Goal: Transaction & Acquisition: Book appointment/travel/reservation

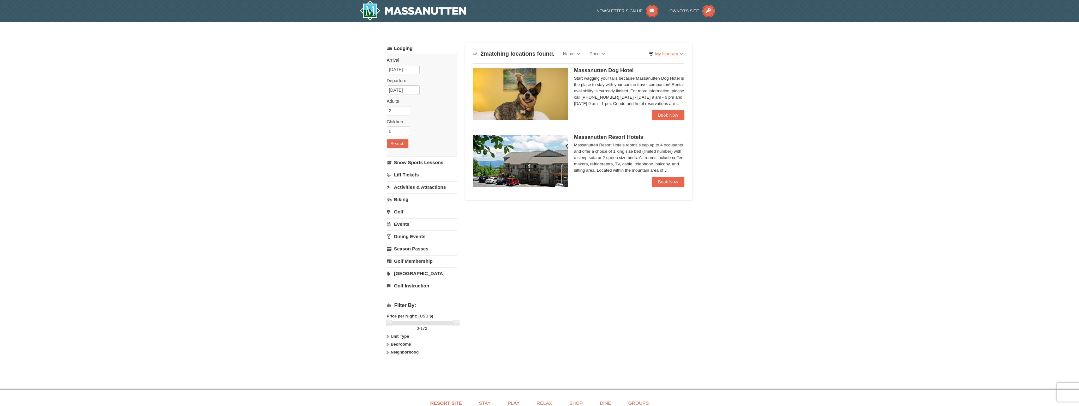
click at [601, 161] on div "Massanutten Resort Hotels rooms sleep up to 4 occupants and offer a choice of 1…" at bounding box center [629, 158] width 111 height 32
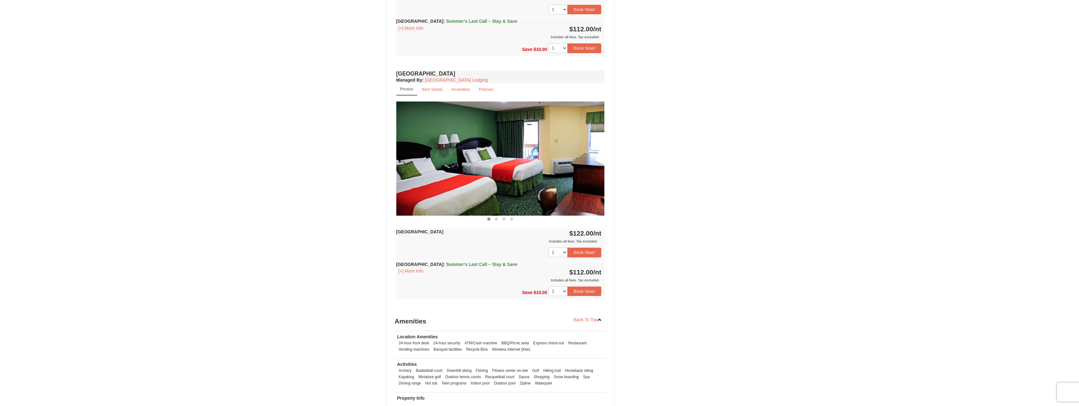
scroll to position [411, 0]
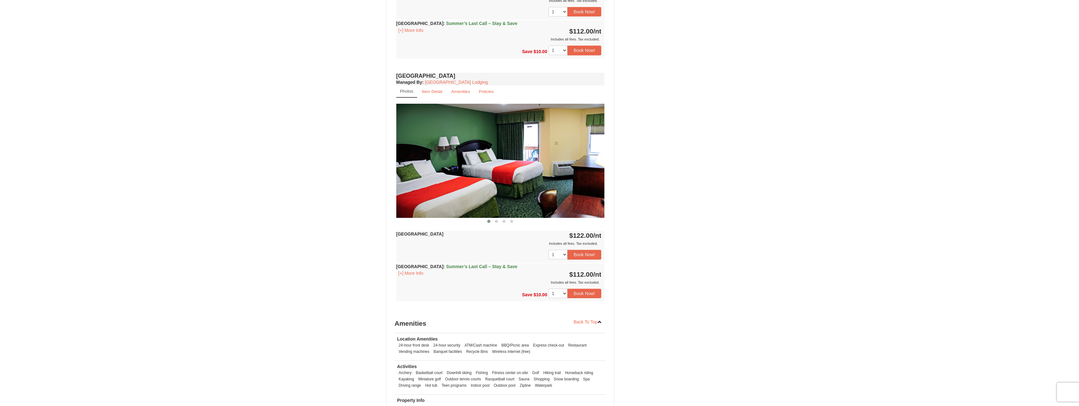
click at [598, 173] on img at bounding box center [500, 161] width 208 height 114
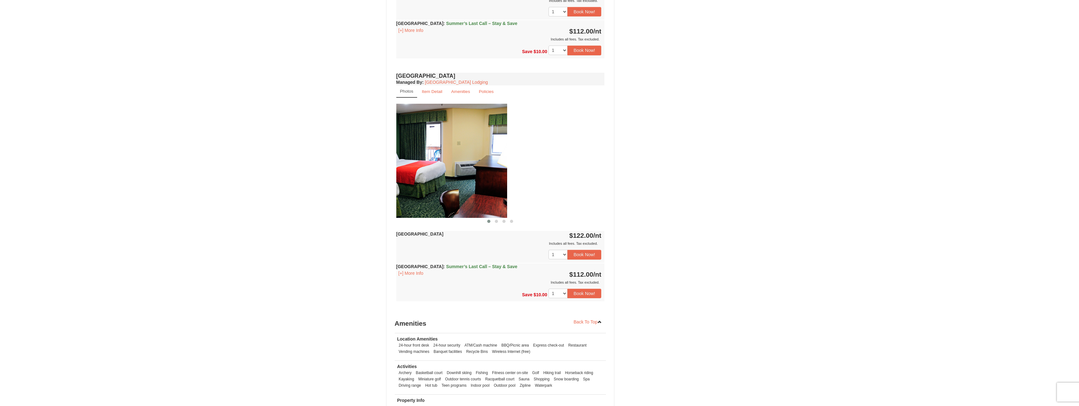
drag, startPoint x: 594, startPoint y: 155, endPoint x: 419, endPoint y: 177, distance: 176.9
click at [420, 177] on img at bounding box center [403, 161] width 208 height 114
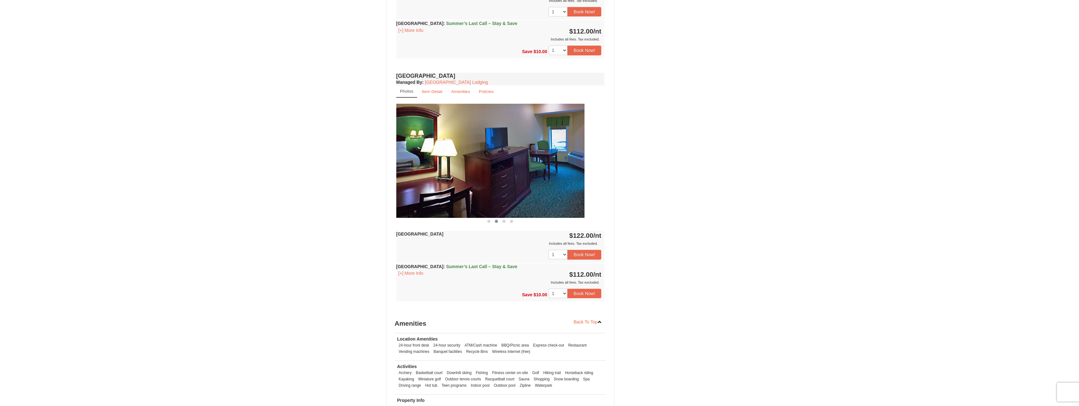
drag, startPoint x: 526, startPoint y: 179, endPoint x: 482, endPoint y: 182, distance: 44.0
click at [468, 182] on img at bounding box center [480, 161] width 208 height 114
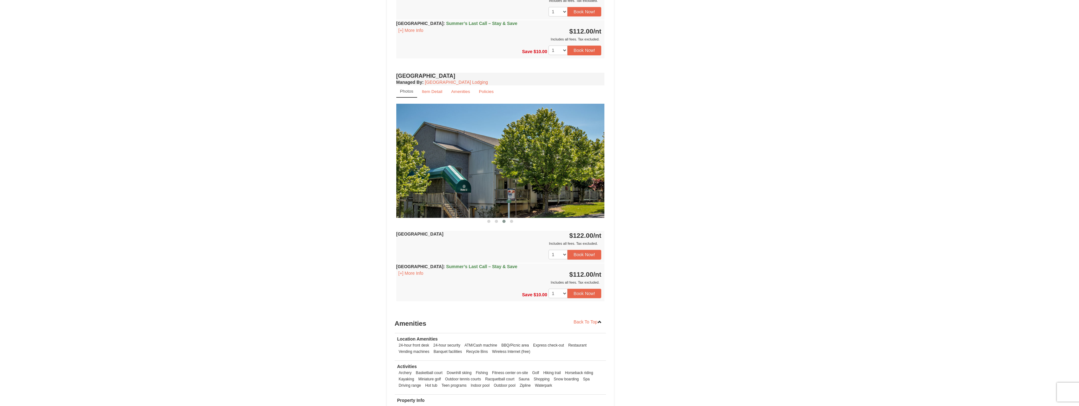
click at [448, 182] on img at bounding box center [500, 161] width 208 height 114
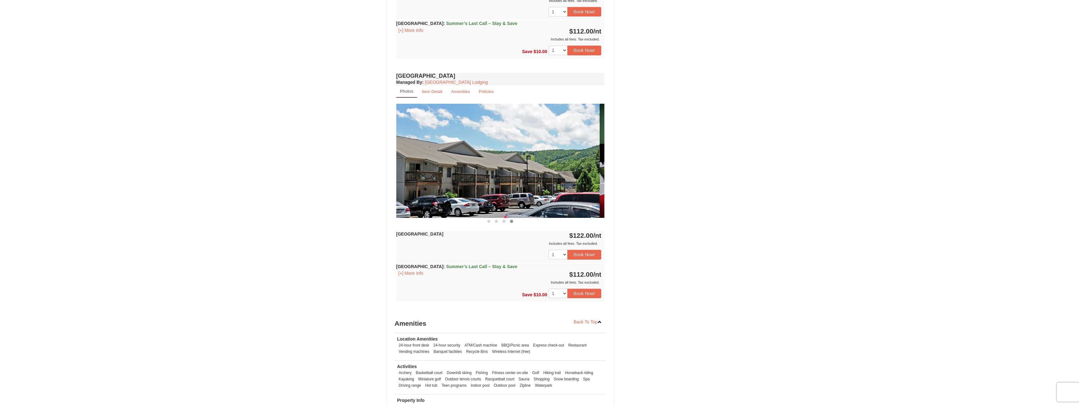
drag, startPoint x: 516, startPoint y: 184, endPoint x: 470, endPoint y: 185, distance: 45.2
click at [470, 185] on img at bounding box center [495, 161] width 208 height 114
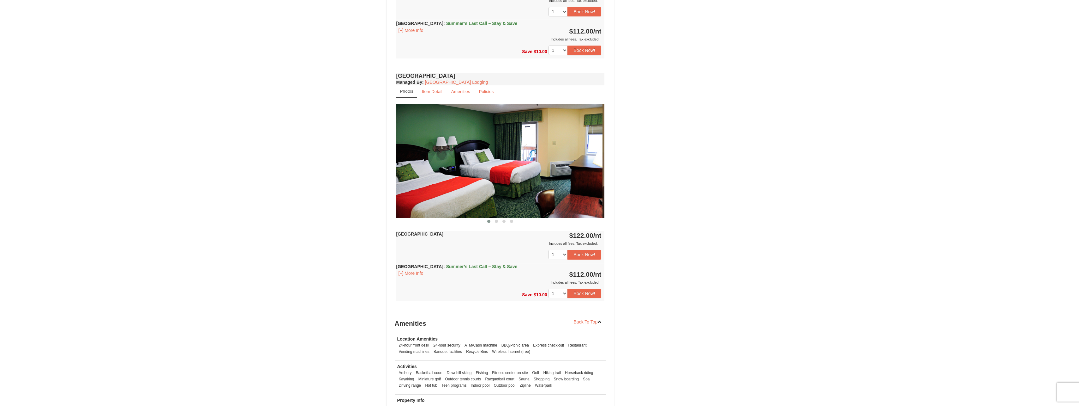
drag, startPoint x: 539, startPoint y: 187, endPoint x: 463, endPoint y: 191, distance: 76.2
click at [462, 191] on div at bounding box center [811, 161] width 1668 height 114
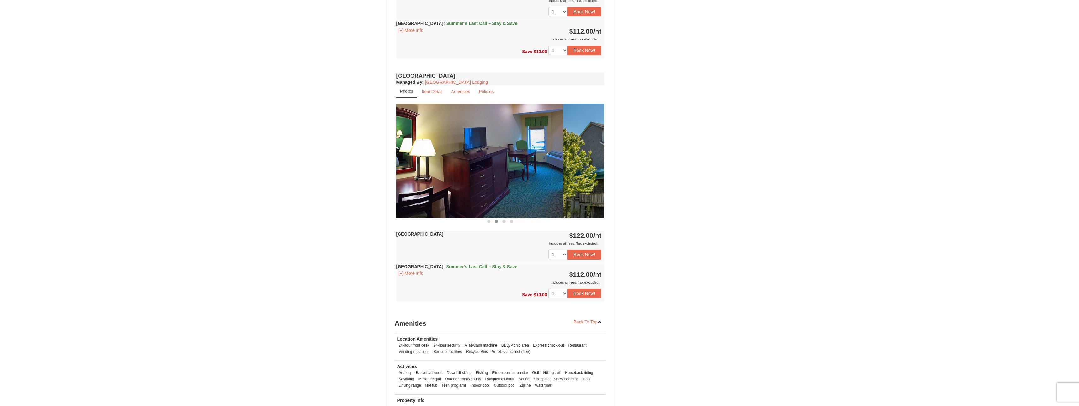
drag, startPoint x: 486, startPoint y: 197, endPoint x: 485, endPoint y: 200, distance: 3.4
click at [457, 197] on img at bounding box center [459, 161] width 208 height 114
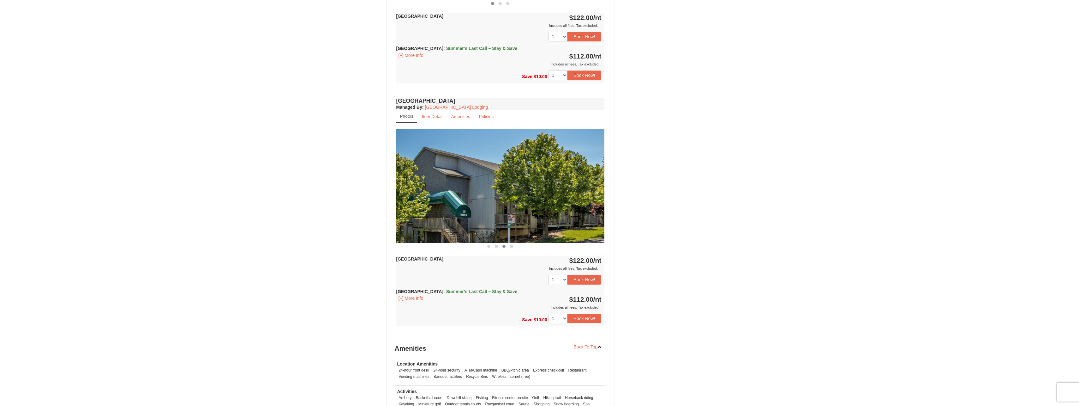
scroll to position [379, 0]
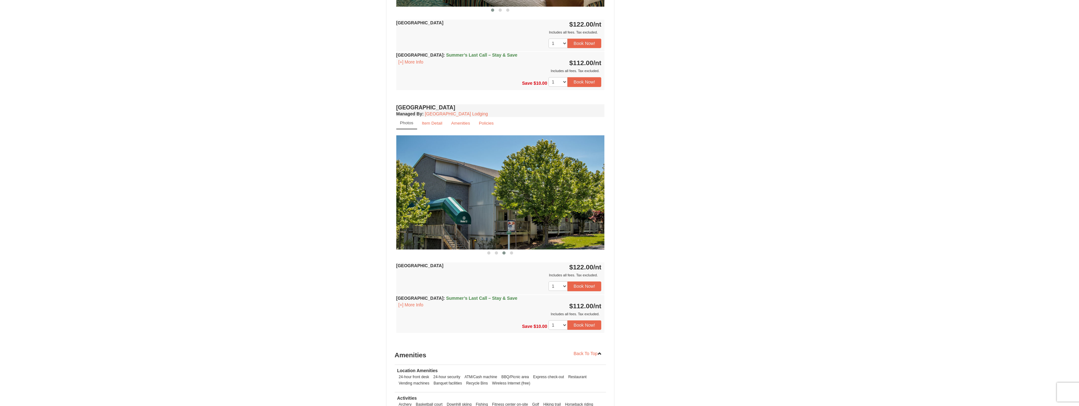
drag, startPoint x: 537, startPoint y: 215, endPoint x: 457, endPoint y: 213, distance: 80.0
click at [457, 213] on img at bounding box center [500, 192] width 208 height 114
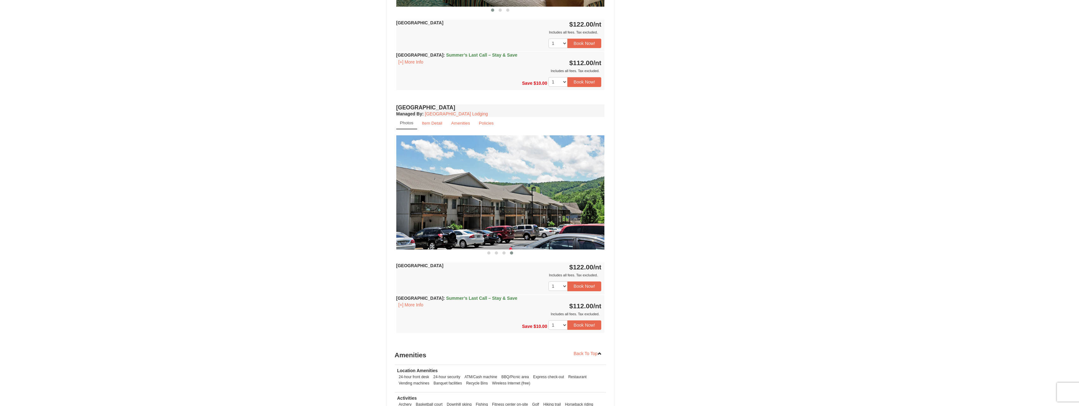
drag, startPoint x: 481, startPoint y: 211, endPoint x: 459, endPoint y: 211, distance: 22.4
click at [459, 211] on img at bounding box center [500, 192] width 208 height 114
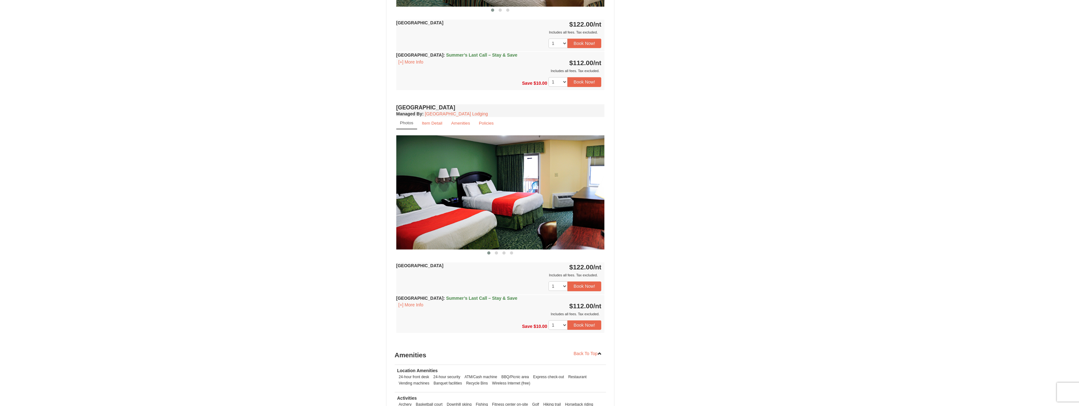
drag, startPoint x: 498, startPoint y: 213, endPoint x: 472, endPoint y: 214, distance: 25.9
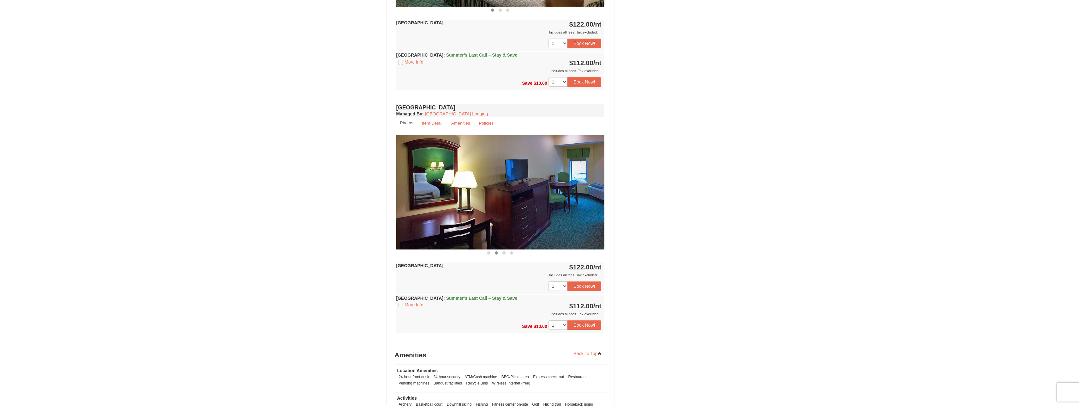
drag, startPoint x: 488, startPoint y: 217, endPoint x: 467, endPoint y: 218, distance: 21.8
click at [467, 218] on img at bounding box center [500, 192] width 208 height 114
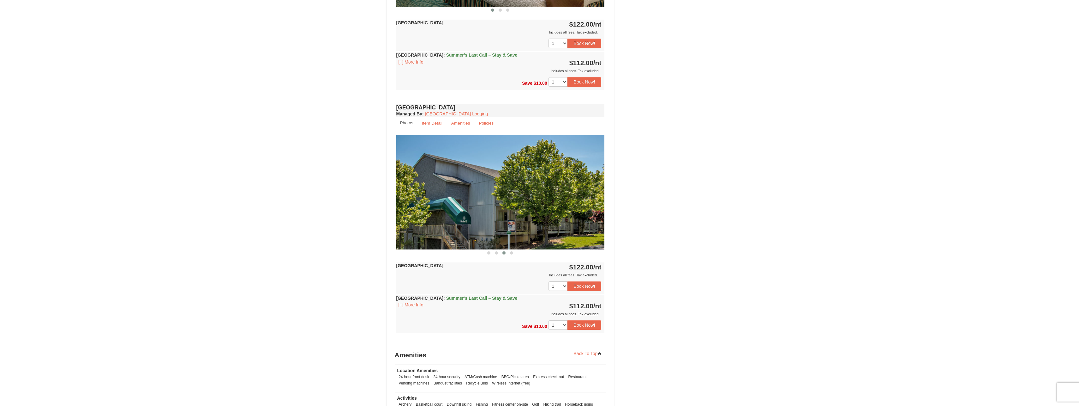
drag, startPoint x: 493, startPoint y: 215, endPoint x: 470, endPoint y: 214, distance: 22.4
click at [470, 214] on img at bounding box center [500, 192] width 208 height 114
drag, startPoint x: 516, startPoint y: 205, endPoint x: 456, endPoint y: 212, distance: 60.1
click at [457, 211] on img at bounding box center [500, 192] width 208 height 114
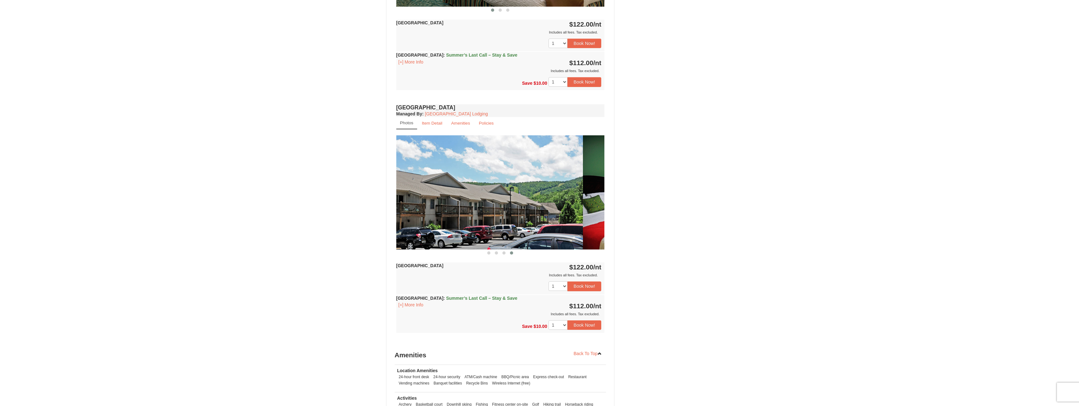
drag, startPoint x: 564, startPoint y: 184, endPoint x: 490, endPoint y: 174, distance: 75.5
click at [497, 175] on img at bounding box center [479, 192] width 208 height 114
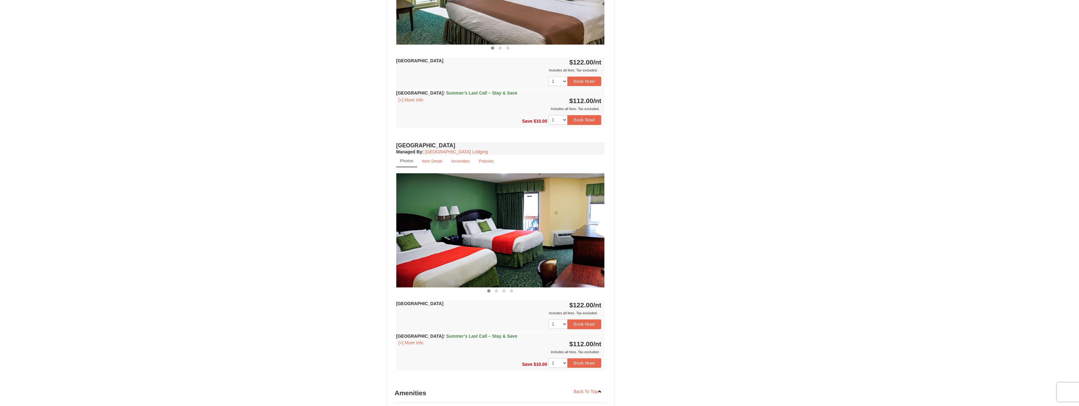
scroll to position [190, 0]
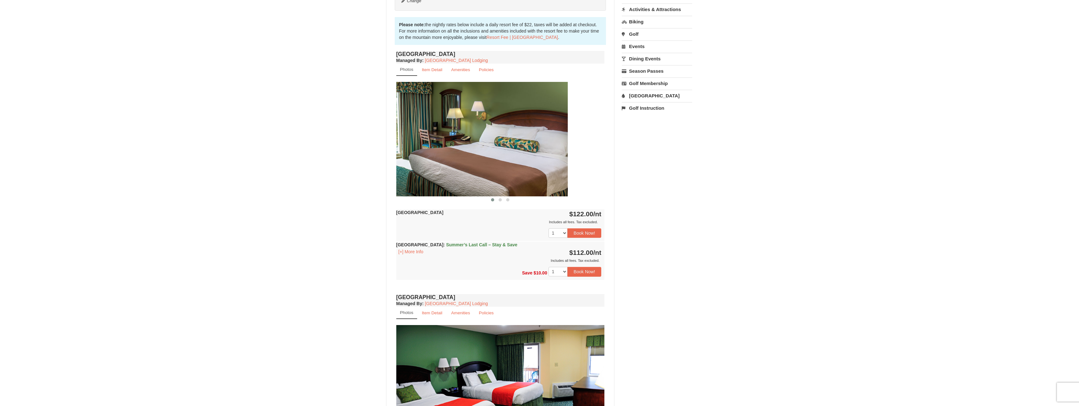
drag, startPoint x: 576, startPoint y: 153, endPoint x: 527, endPoint y: 155, distance: 49.0
click at [534, 155] on img at bounding box center [463, 139] width 208 height 114
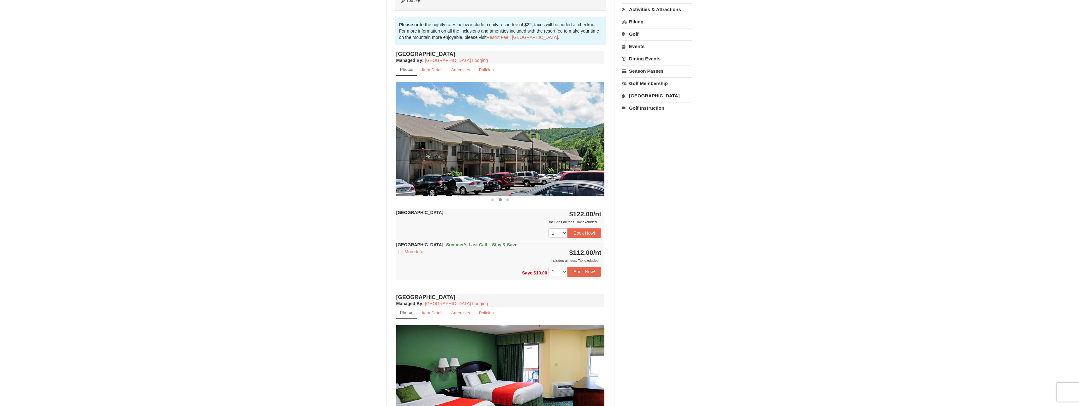
drag, startPoint x: 555, startPoint y: 159, endPoint x: 509, endPoint y: 160, distance: 46.5
click at [511, 160] on img at bounding box center [500, 139] width 208 height 114
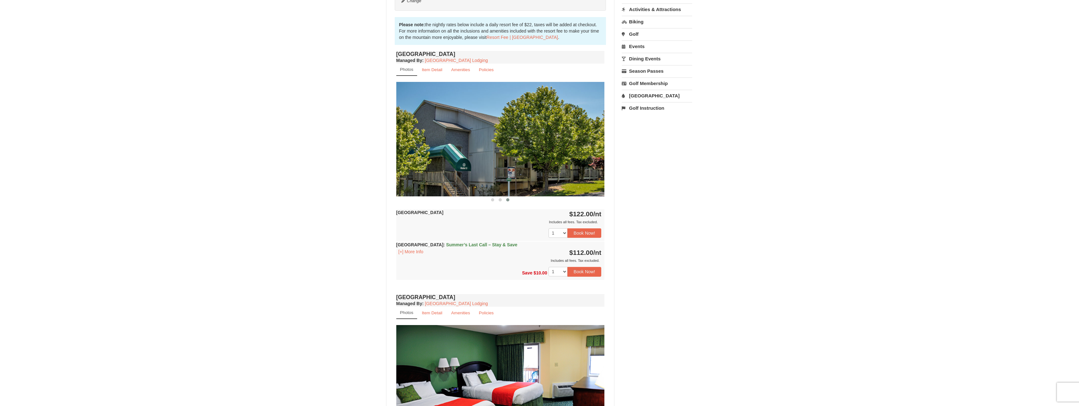
click at [473, 162] on img at bounding box center [500, 139] width 208 height 114
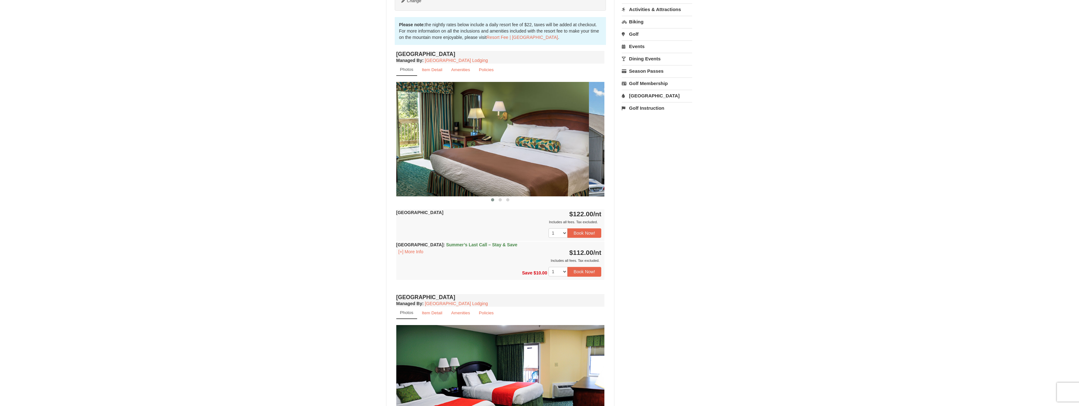
drag, startPoint x: 471, startPoint y: 155, endPoint x: 465, endPoint y: 157, distance: 6.3
click at [465, 157] on div at bounding box center [693, 139] width 1459 height 114
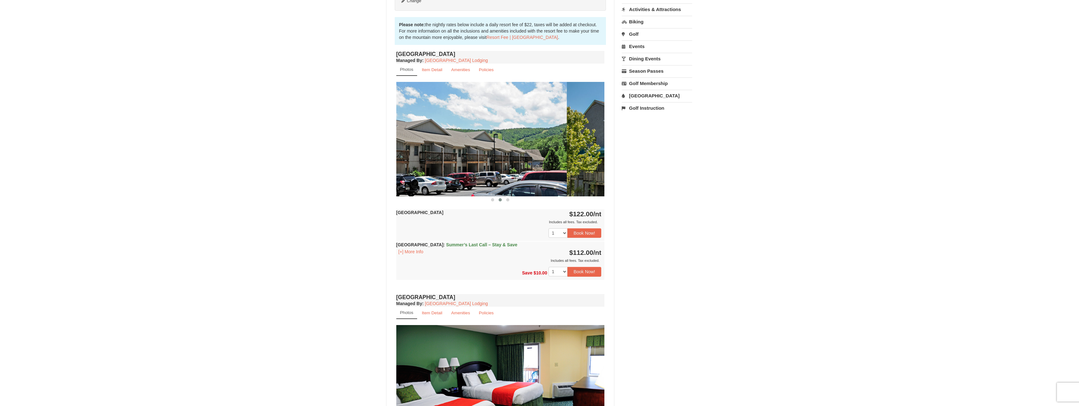
drag, startPoint x: 548, startPoint y: 148, endPoint x: 507, endPoint y: 152, distance: 41.6
click at [507, 152] on img at bounding box center [463, 139] width 208 height 114
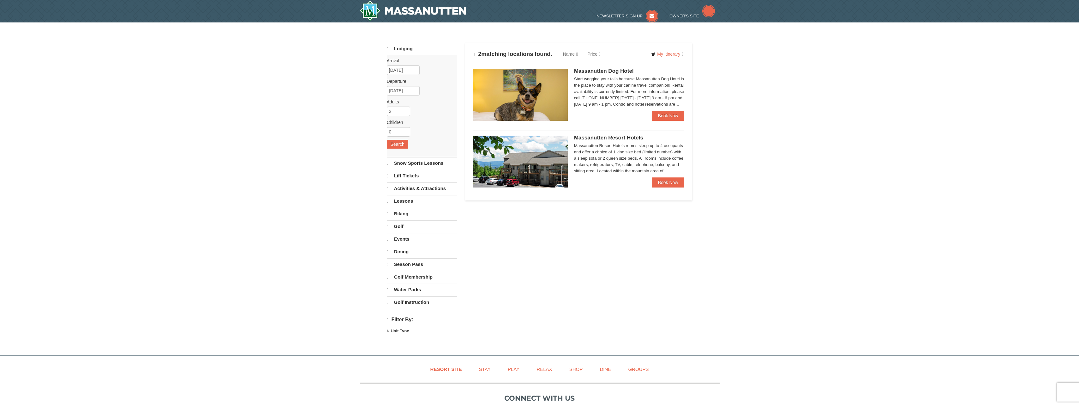
select select "9"
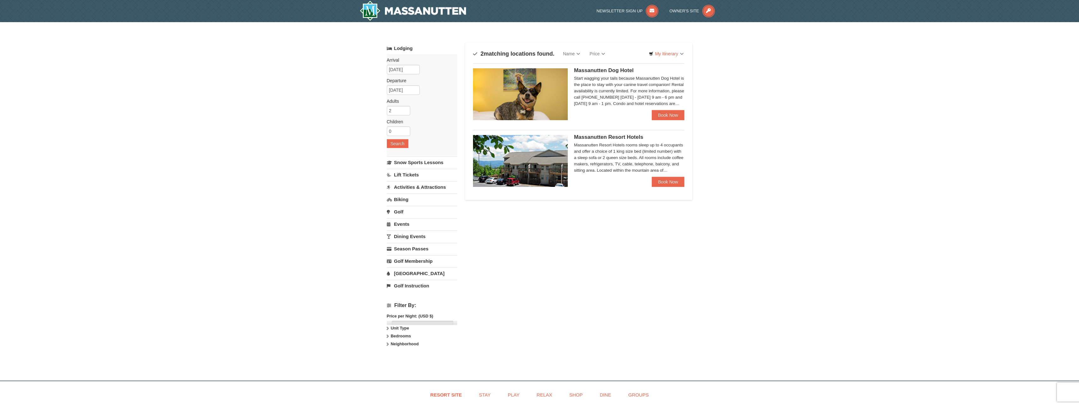
click at [603, 95] on div "Start wagging your tails because Massanutten Dog Hotel is the place to stay wit…" at bounding box center [629, 91] width 111 height 32
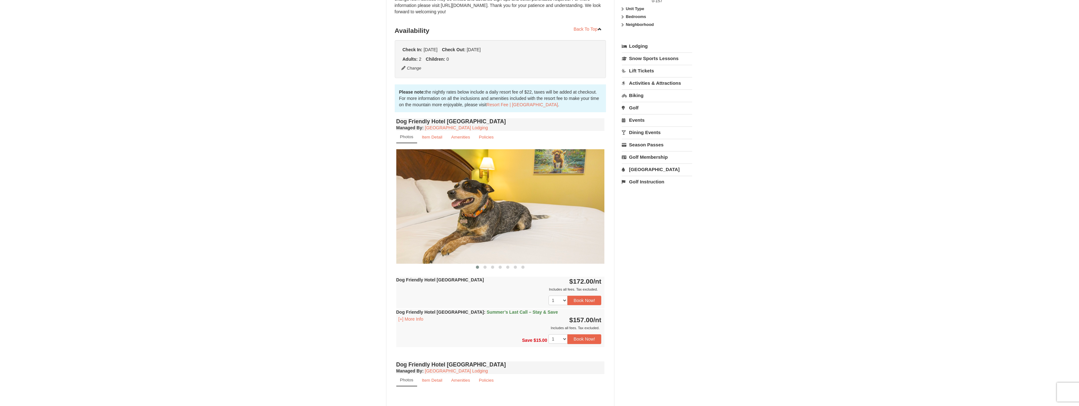
scroll to position [126, 0]
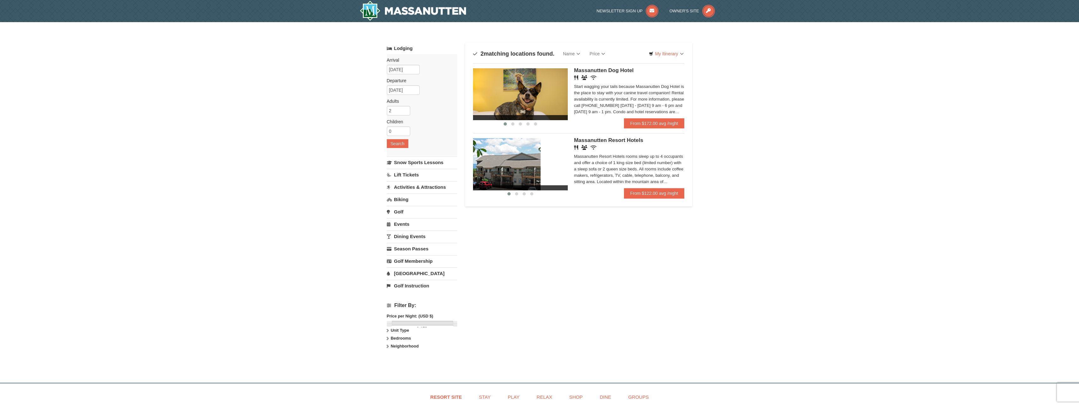
drag, startPoint x: 510, startPoint y: 151, endPoint x: 506, endPoint y: 151, distance: 3.8
click at [506, 151] on img at bounding box center [493, 164] width 95 height 52
drag, startPoint x: 524, startPoint y: 156, endPoint x: 508, endPoint y: 160, distance: 16.6
click at [506, 160] on img at bounding box center [520, 164] width 95 height 52
drag, startPoint x: 526, startPoint y: 158, endPoint x: 521, endPoint y: 160, distance: 5.0
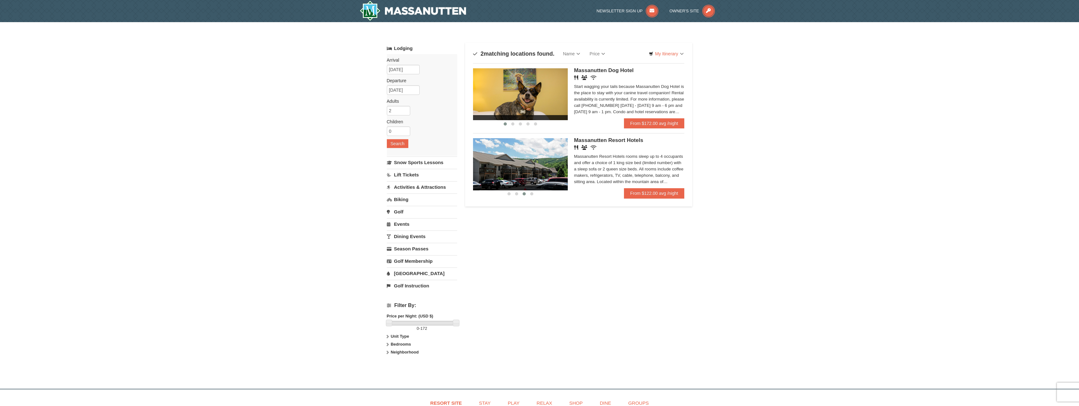
click at [521, 160] on img at bounding box center [520, 164] width 95 height 52
drag, startPoint x: 472, startPoint y: 169, endPoint x: 426, endPoint y: 159, distance: 47.5
click at [393, 162] on div "Lodging Arrival Please format dates MM/DD/YYYY Please format dates MM/DD/YYYY […" at bounding box center [540, 205] width 306 height 325
drag, startPoint x: 485, startPoint y: 158, endPoint x: 446, endPoint y: 161, distance: 39.3
click at [445, 162] on div "Lodging Arrival Please format dates MM/DD/YYYY Please format dates MM/DD/YYYY 0…" at bounding box center [540, 205] width 306 height 325
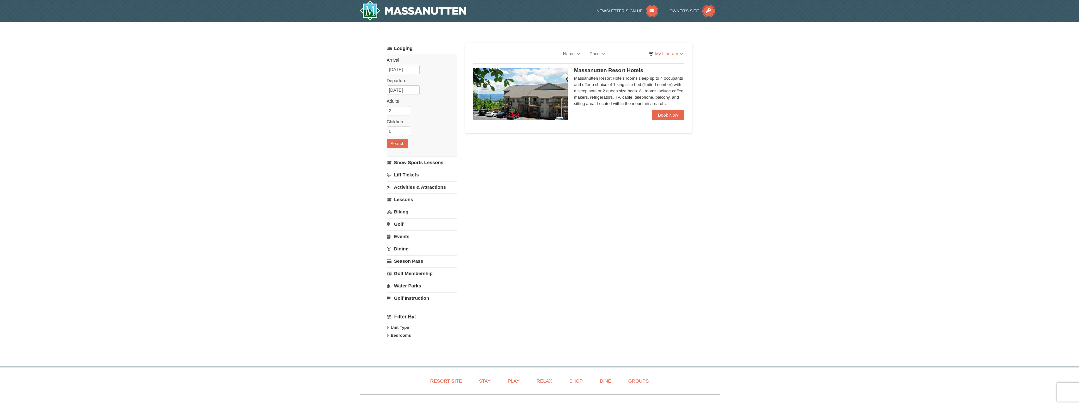
select select "9"
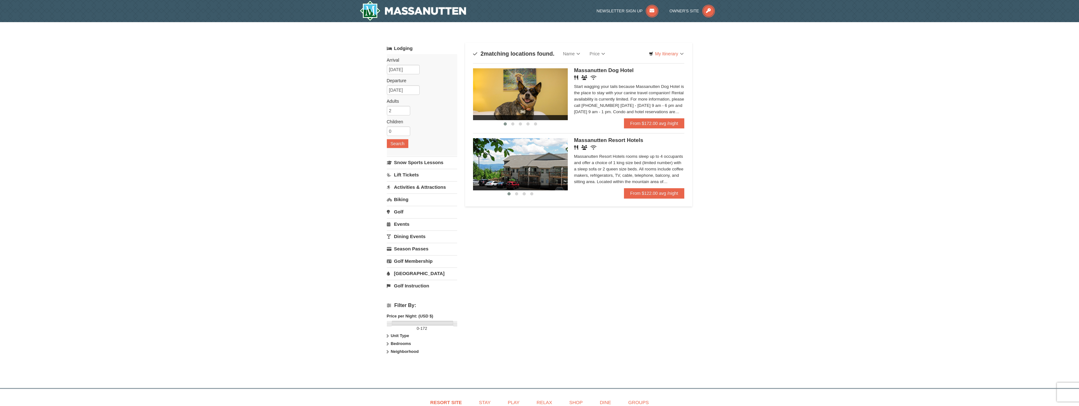
click at [599, 160] on div "Massanutten Resort Hotels rooms sleep up to 4 occupants and offer a choice of 1…" at bounding box center [629, 169] width 111 height 32
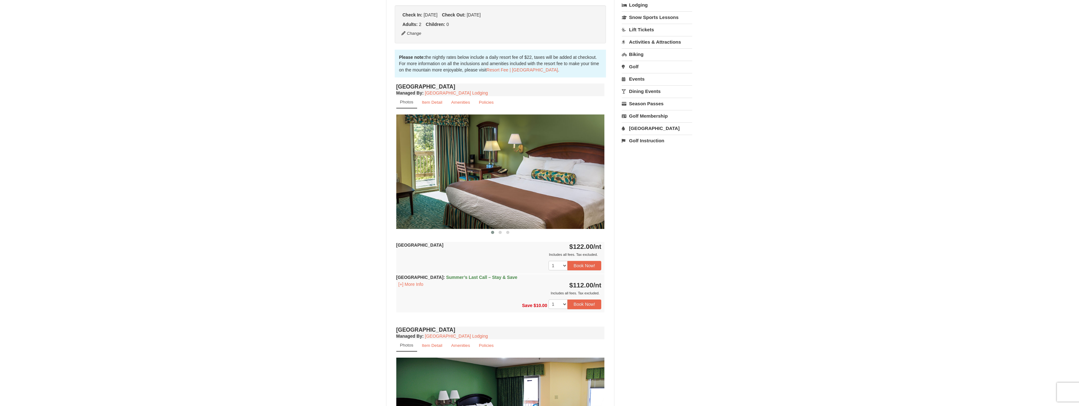
scroll to position [158, 0]
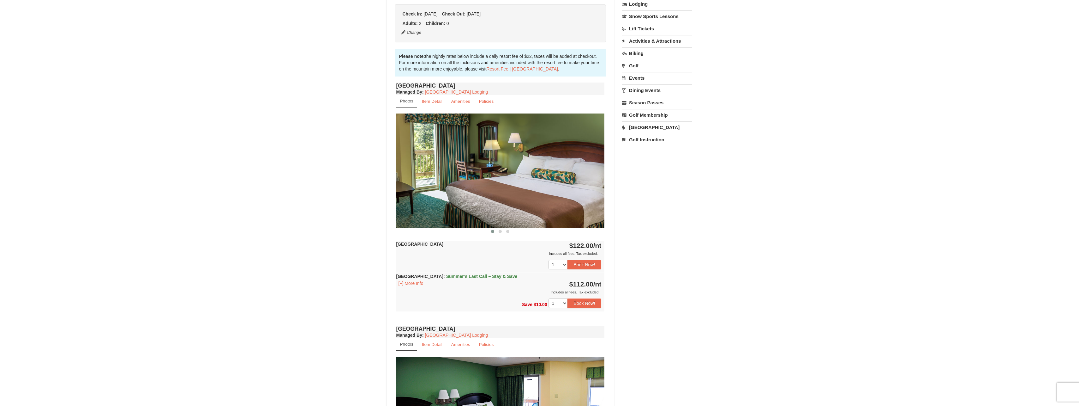
drag, startPoint x: 536, startPoint y: 203, endPoint x: 489, endPoint y: 208, distance: 46.7
click at [491, 208] on img at bounding box center [500, 170] width 208 height 114
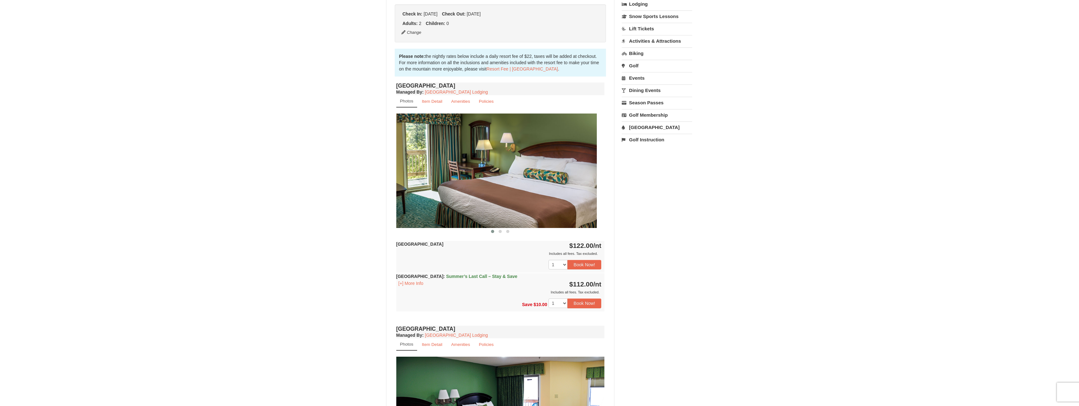
drag, startPoint x: 528, startPoint y: 200, endPoint x: 493, endPoint y: 201, distance: 35.4
click at [493, 201] on img at bounding box center [493, 170] width 208 height 114
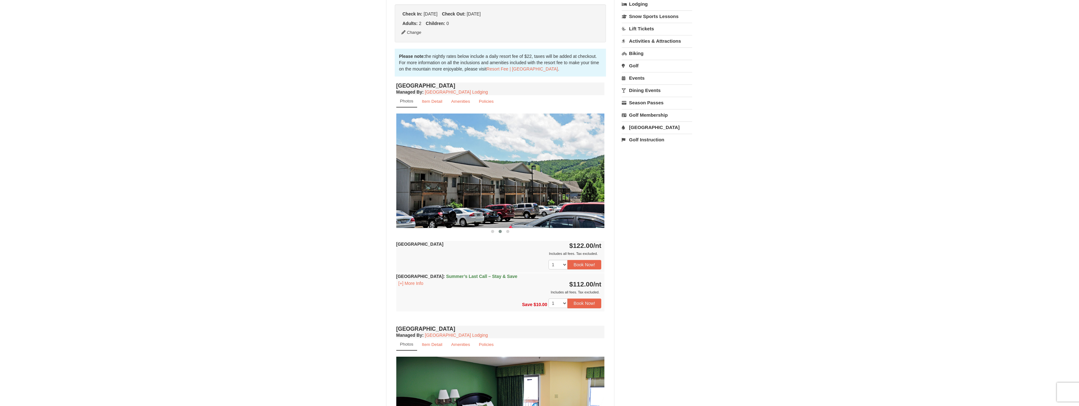
drag, startPoint x: 503, startPoint y: 200, endPoint x: 490, endPoint y: 199, distance: 13.6
click at [490, 200] on img at bounding box center [500, 170] width 208 height 114
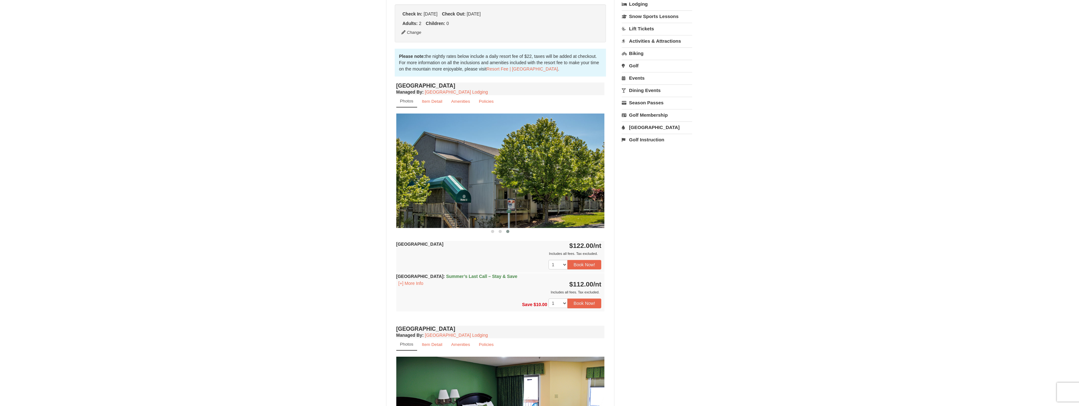
drag, startPoint x: 545, startPoint y: 199, endPoint x: 519, endPoint y: 202, distance: 26.3
click at [519, 202] on img at bounding box center [500, 170] width 208 height 114
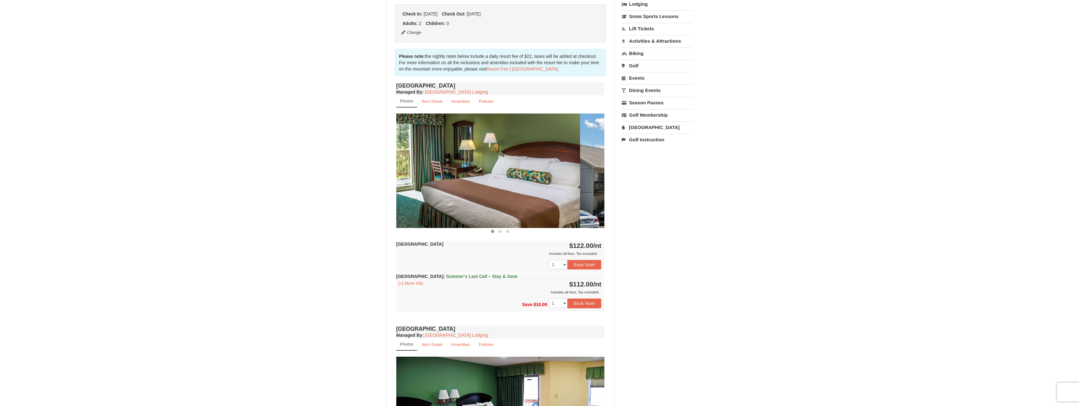
drag, startPoint x: 507, startPoint y: 201, endPoint x: 479, endPoint y: 199, distance: 27.8
click at [479, 200] on div at bounding box center [684, 170] width 1459 height 114
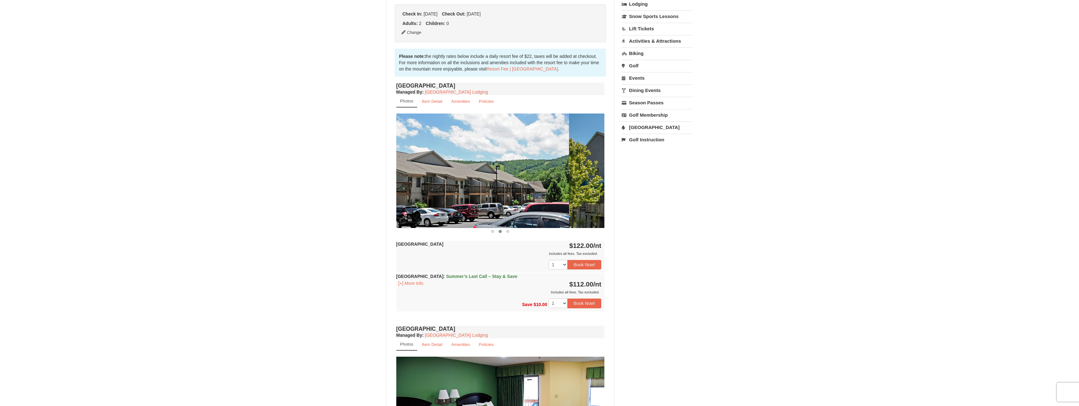
drag, startPoint x: 481, startPoint y: 199, endPoint x: 475, endPoint y: 200, distance: 5.7
click at [475, 200] on img at bounding box center [465, 170] width 208 height 114
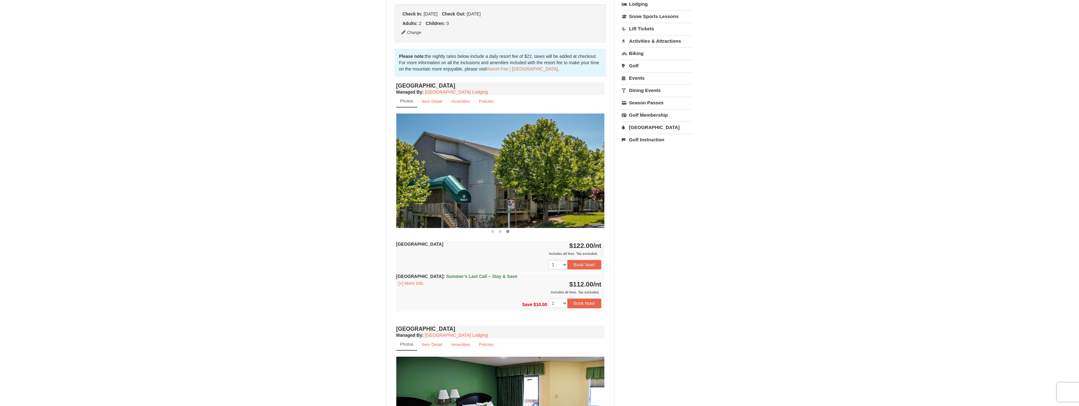
drag, startPoint x: 511, startPoint y: 197, endPoint x: 482, endPoint y: 200, distance: 29.3
click at [479, 202] on img at bounding box center [500, 170] width 208 height 114
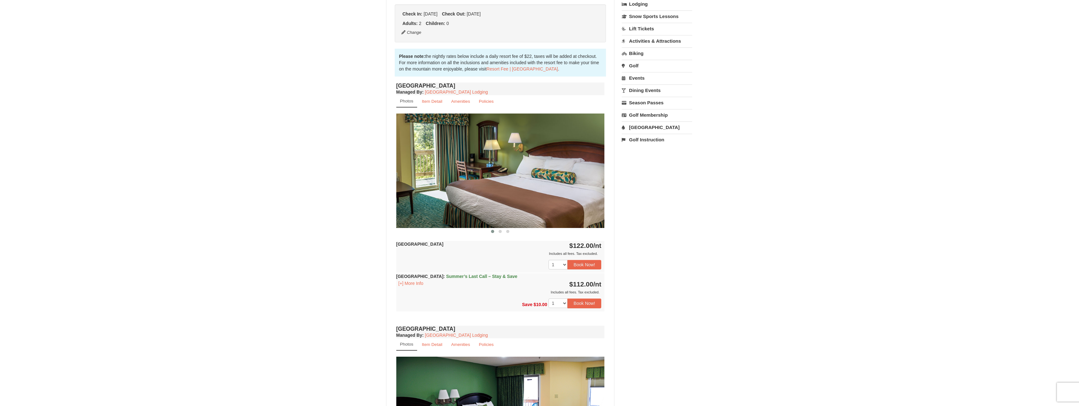
click at [484, 203] on div at bounding box center [83, 170] width 1459 height 114
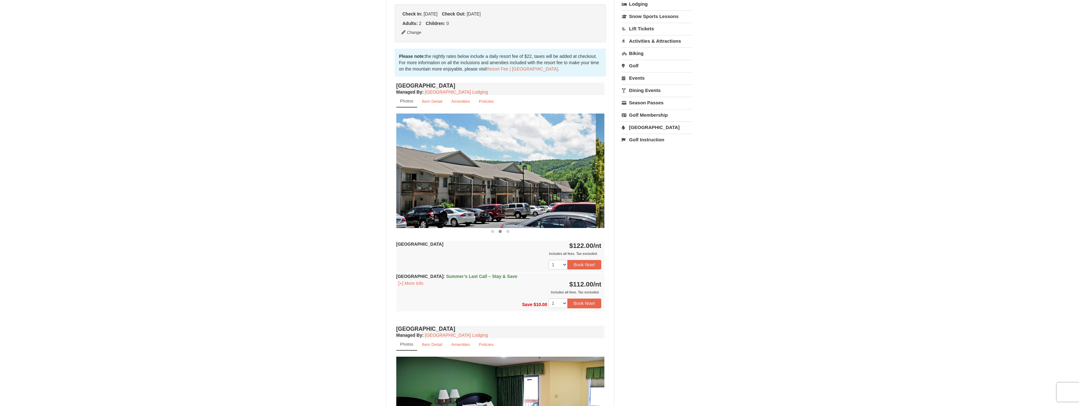
drag, startPoint x: 504, startPoint y: 201, endPoint x: 487, endPoint y: 204, distance: 16.7
click at [487, 204] on img at bounding box center [492, 170] width 208 height 114
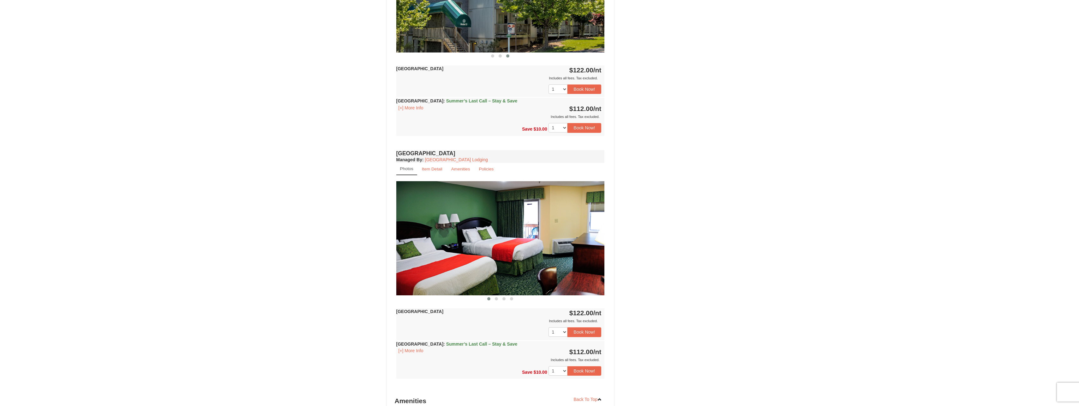
scroll to position [347, 0]
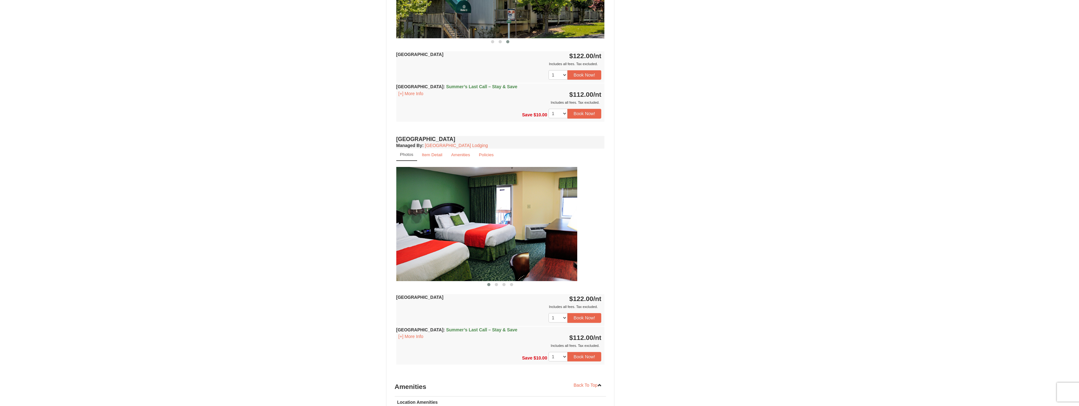
drag, startPoint x: 519, startPoint y: 227, endPoint x: 494, endPoint y: 229, distance: 25.1
click at [494, 229] on img at bounding box center [473, 224] width 208 height 114
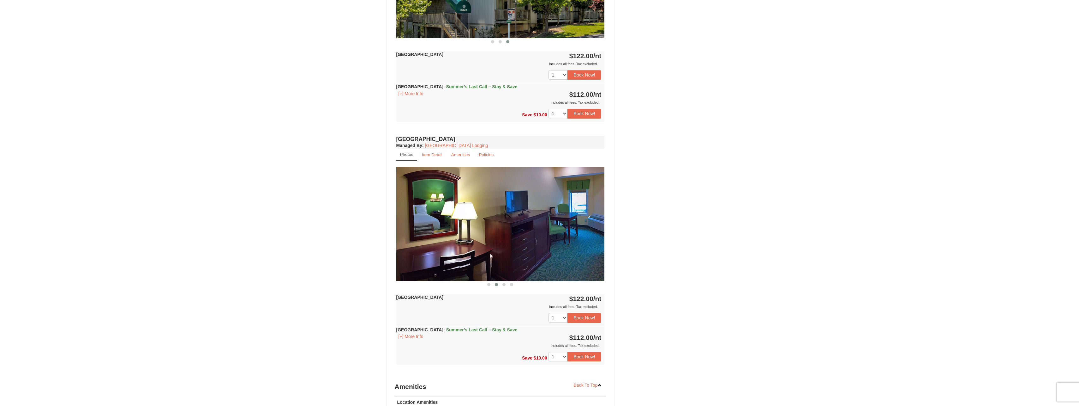
drag, startPoint x: 499, startPoint y: 233, endPoint x: 486, endPoint y: 233, distance: 12.7
click at [487, 233] on img at bounding box center [500, 224] width 208 height 114
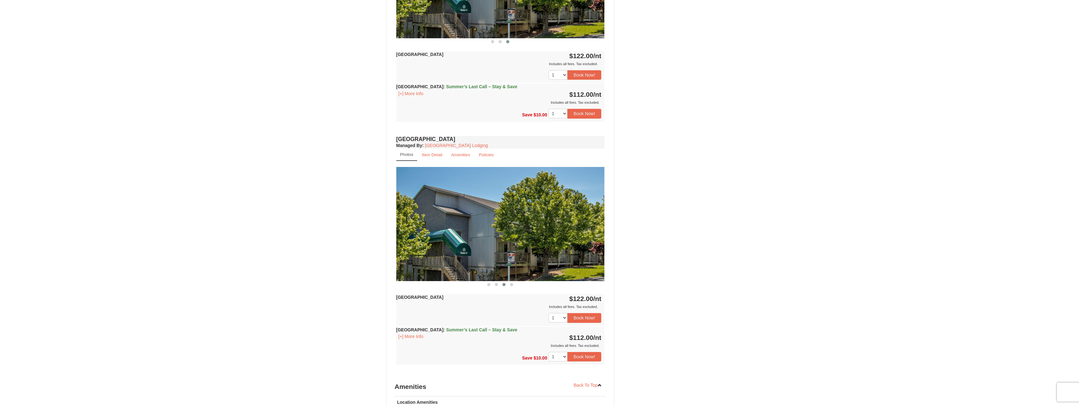
drag, startPoint x: 508, startPoint y: 233, endPoint x: 477, endPoint y: 234, distance: 31.3
click at [474, 235] on img at bounding box center [500, 224] width 208 height 114
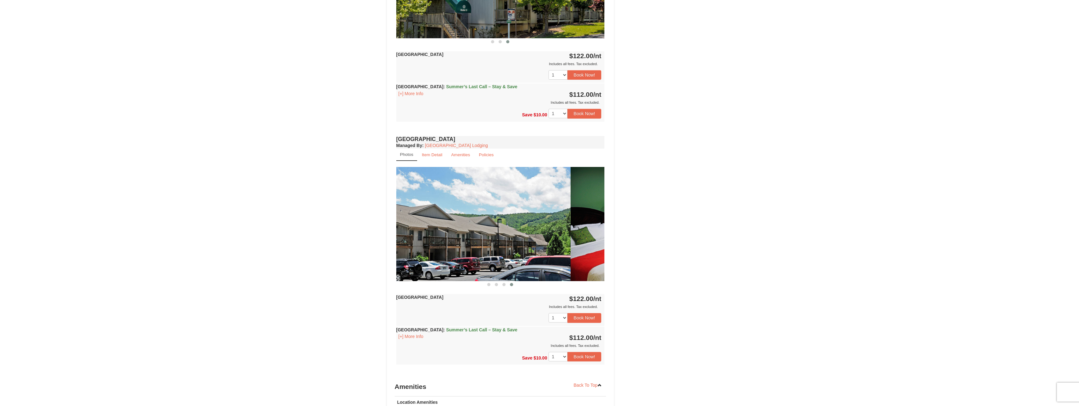
drag, startPoint x: 498, startPoint y: 235, endPoint x: 468, endPoint y: 238, distance: 30.5
click at [468, 238] on img at bounding box center [466, 224] width 208 height 114
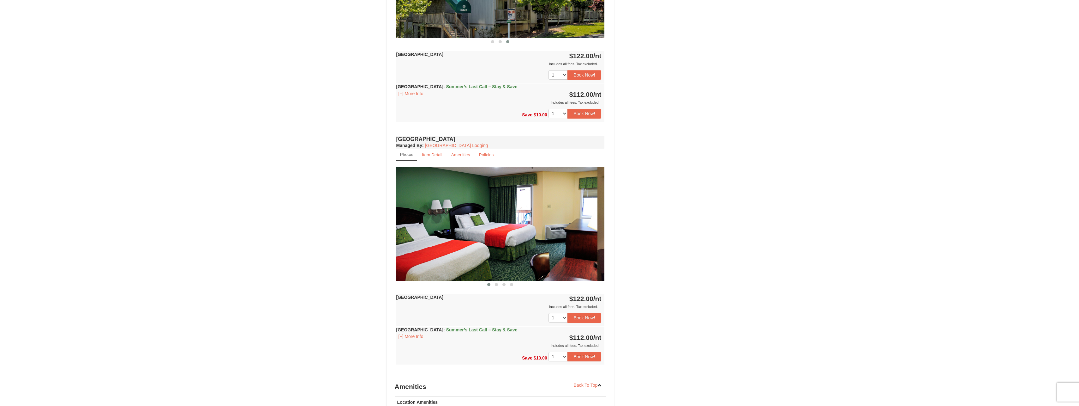
drag, startPoint x: 509, startPoint y: 239, endPoint x: 469, endPoint y: 243, distance: 40.3
click at [469, 244] on div at bounding box center [806, 224] width 1668 height 114
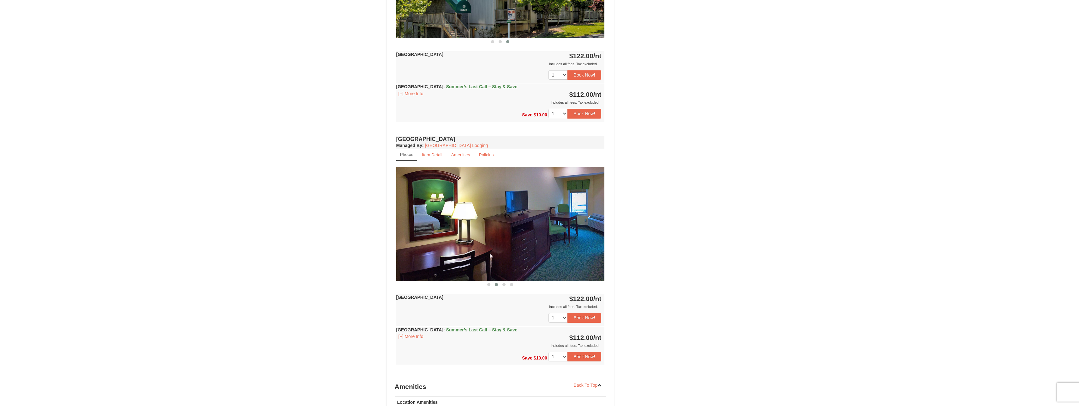
drag, startPoint x: 513, startPoint y: 227, endPoint x: 407, endPoint y: 241, distance: 107.0
click at [417, 239] on img at bounding box center [500, 224] width 208 height 114
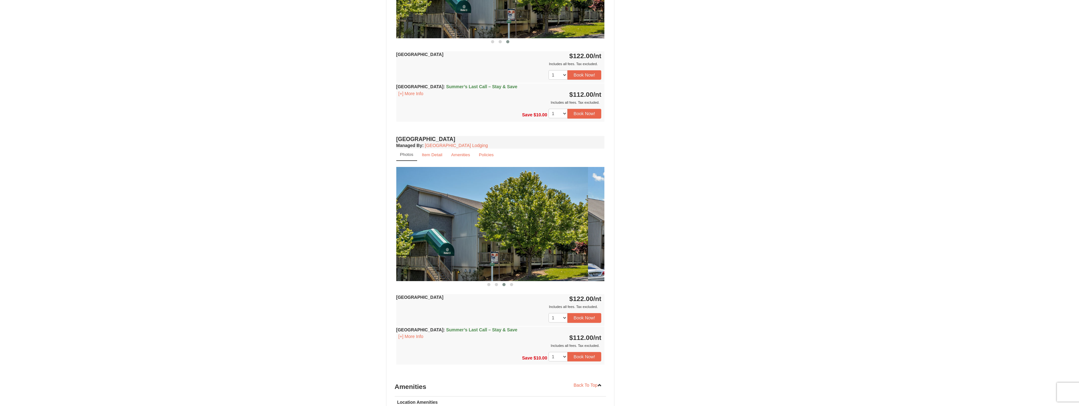
drag, startPoint x: 483, startPoint y: 237, endPoint x: 494, endPoint y: 237, distance: 11.1
click at [479, 238] on img at bounding box center [484, 224] width 208 height 114
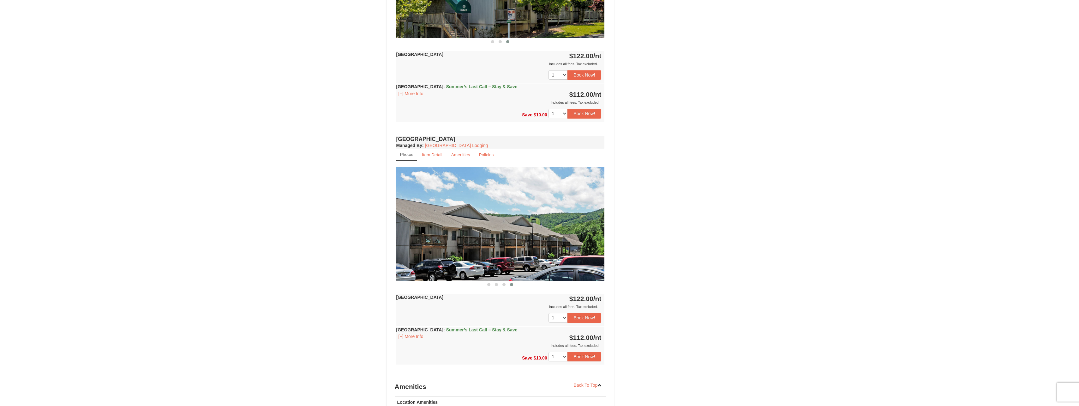
drag, startPoint x: 504, startPoint y: 237, endPoint x: 508, endPoint y: 237, distance: 3.8
click at [498, 238] on img at bounding box center [500, 224] width 208 height 114
drag, startPoint x: 472, startPoint y: 241, endPoint x: 473, endPoint y: 238, distance: 3.8
click at [448, 242] on img at bounding box center [500, 224] width 208 height 114
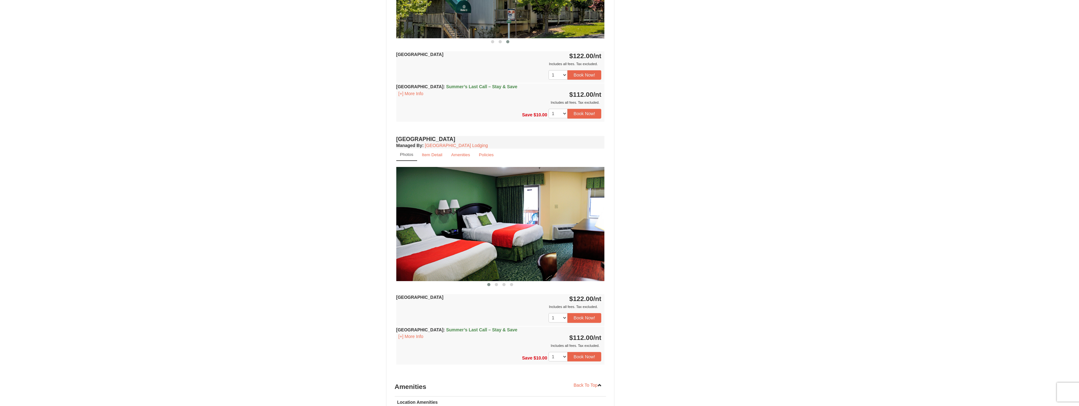
drag, startPoint x: 466, startPoint y: 240, endPoint x: 455, endPoint y: 240, distance: 11.4
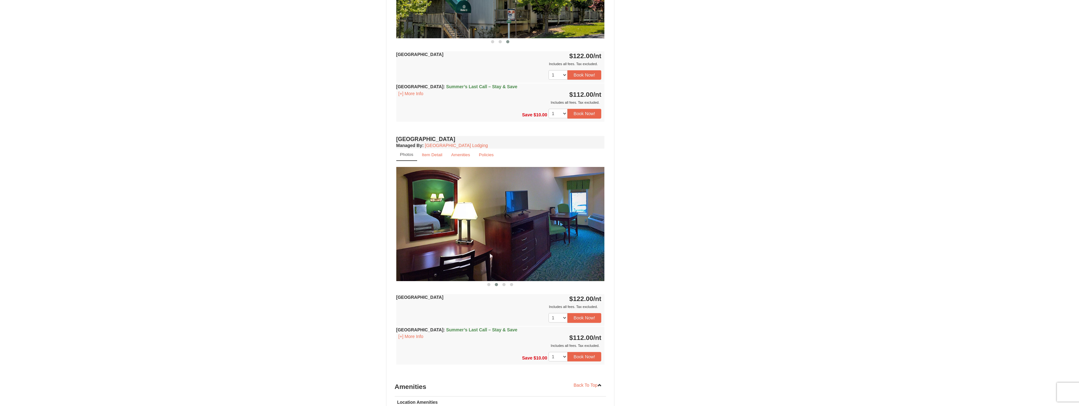
drag, startPoint x: 524, startPoint y: 234, endPoint x: 468, endPoint y: 239, distance: 56.8
click at [469, 239] on img at bounding box center [500, 224] width 208 height 114
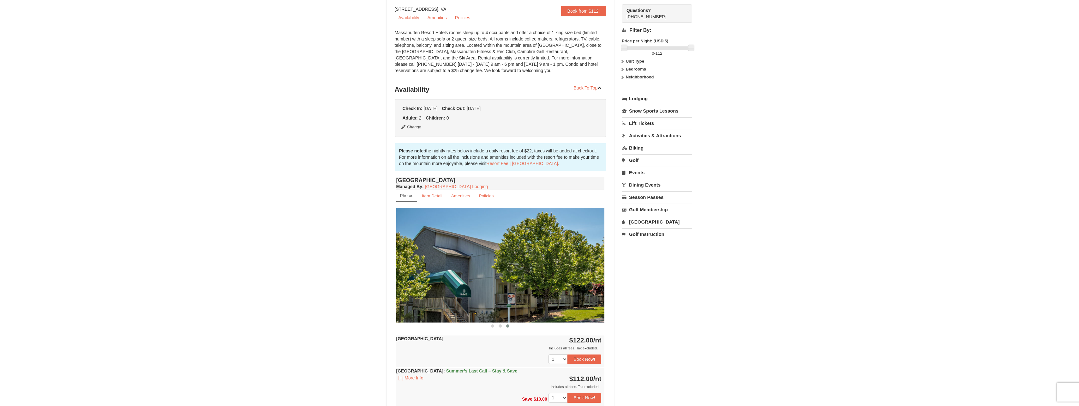
scroll to position [63, 0]
drag, startPoint x: 547, startPoint y: 256, endPoint x: 498, endPoint y: 263, distance: 49.5
click at [498, 263] on img at bounding box center [500, 265] width 208 height 114
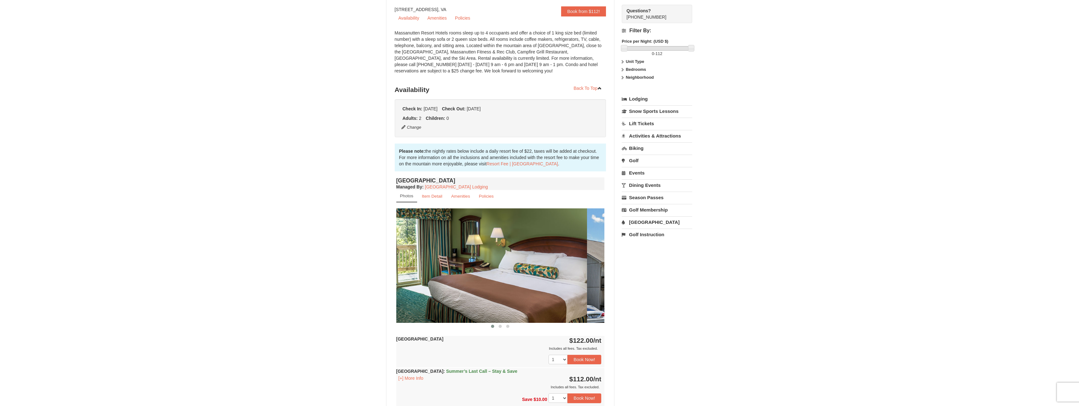
drag, startPoint x: 515, startPoint y: 270, endPoint x: 520, endPoint y: 269, distance: 4.9
click at [504, 272] on div at bounding box center [691, 265] width 1459 height 114
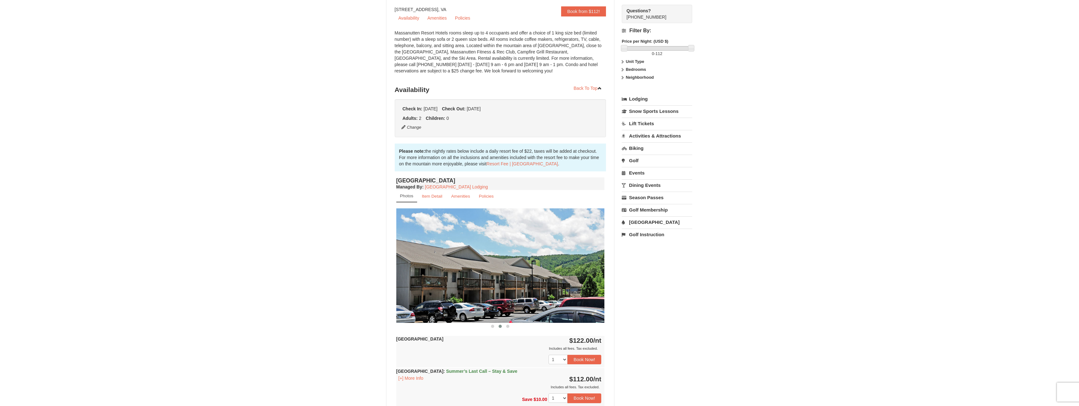
click at [514, 275] on img at bounding box center [500, 265] width 208 height 114
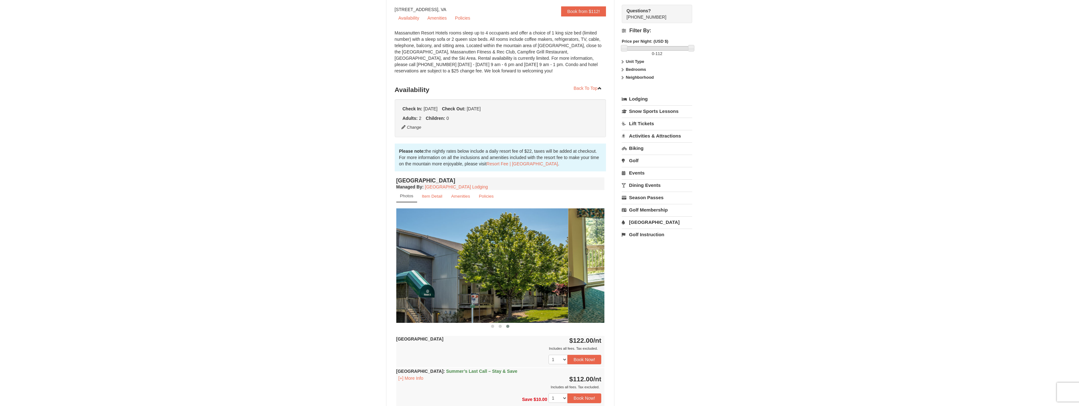
click at [504, 275] on img at bounding box center [464, 265] width 208 height 114
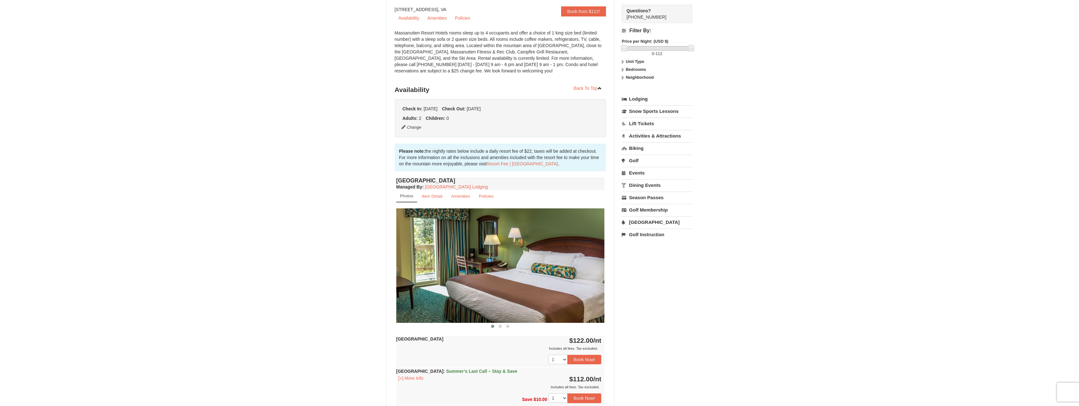
click at [497, 271] on div at bounding box center [83, 265] width 1459 height 114
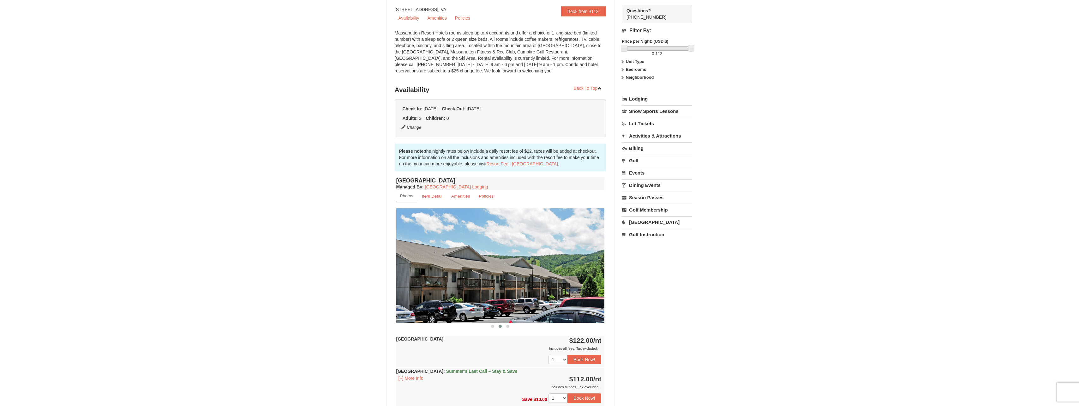
click at [487, 272] on img at bounding box center [500, 265] width 208 height 114
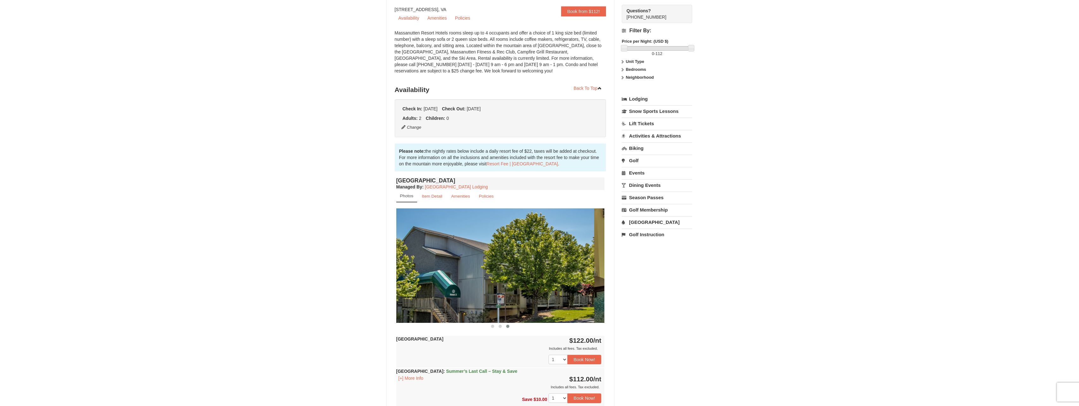
drag, startPoint x: 517, startPoint y: 263, endPoint x: 510, endPoint y: 264, distance: 6.8
click at [510, 264] on img at bounding box center [490, 265] width 208 height 114
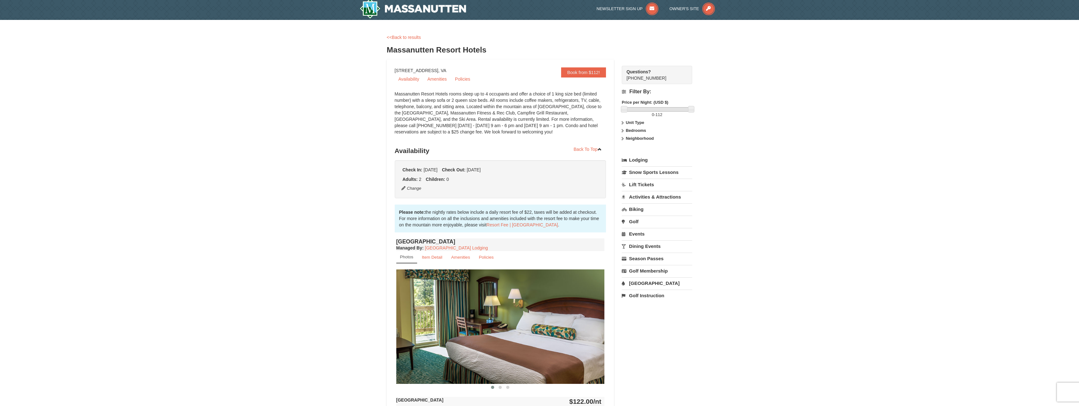
scroll to position [0, 0]
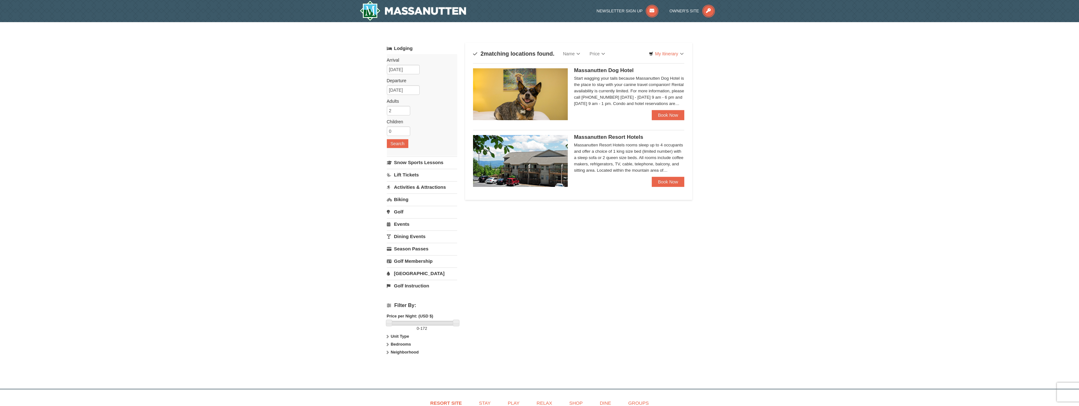
drag, startPoint x: 264, startPoint y: 193, endPoint x: 232, endPoint y: 183, distance: 33.5
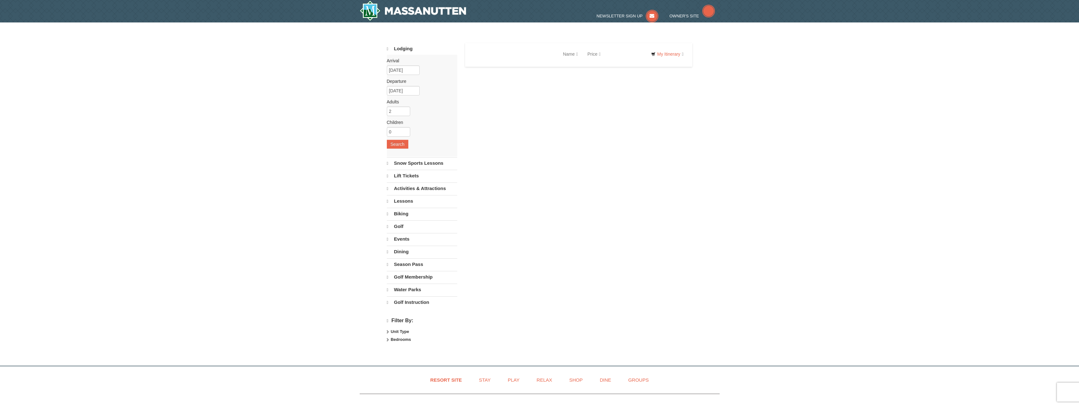
select select "9"
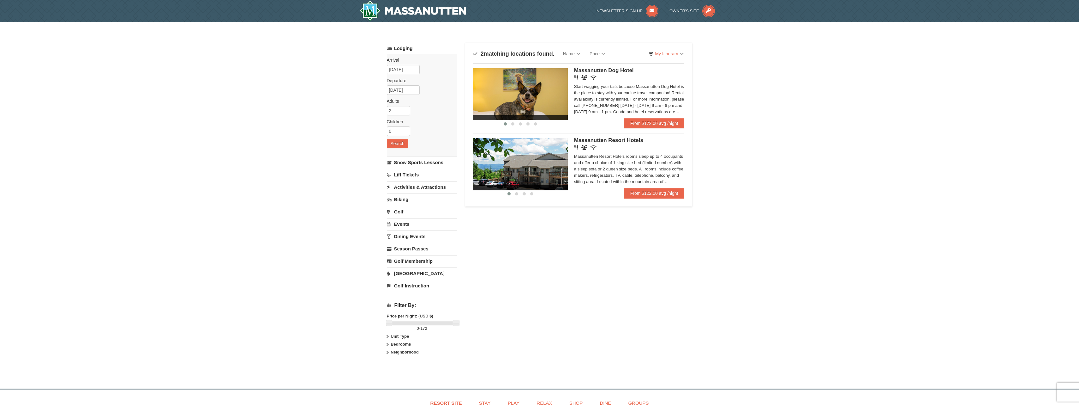
click at [564, 166] on img at bounding box center [520, 164] width 95 height 52
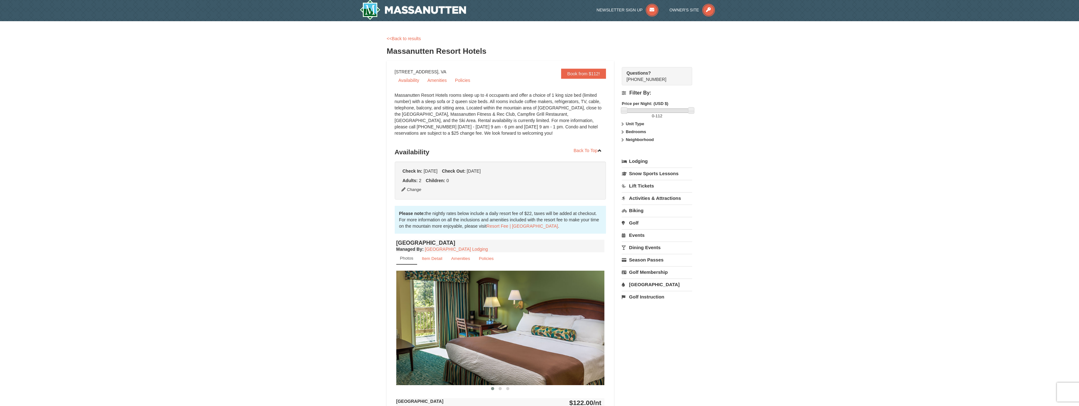
scroll to position [126, 0]
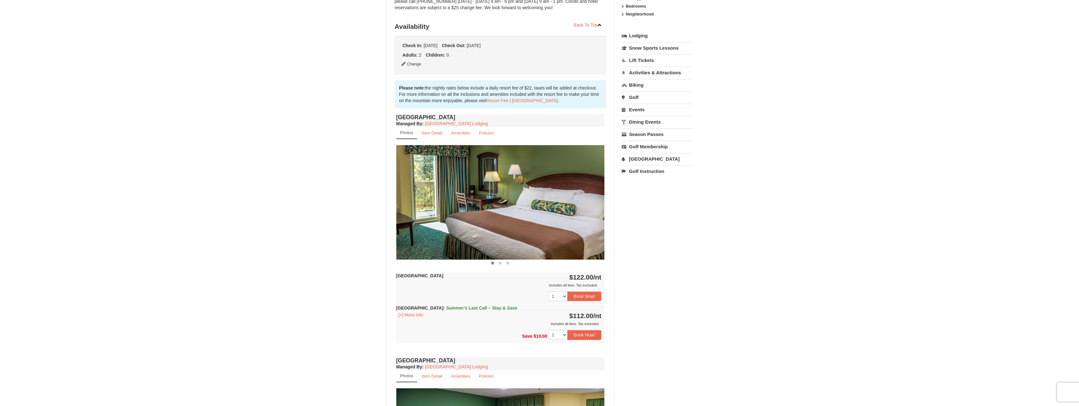
click at [446, 238] on img at bounding box center [500, 202] width 208 height 114
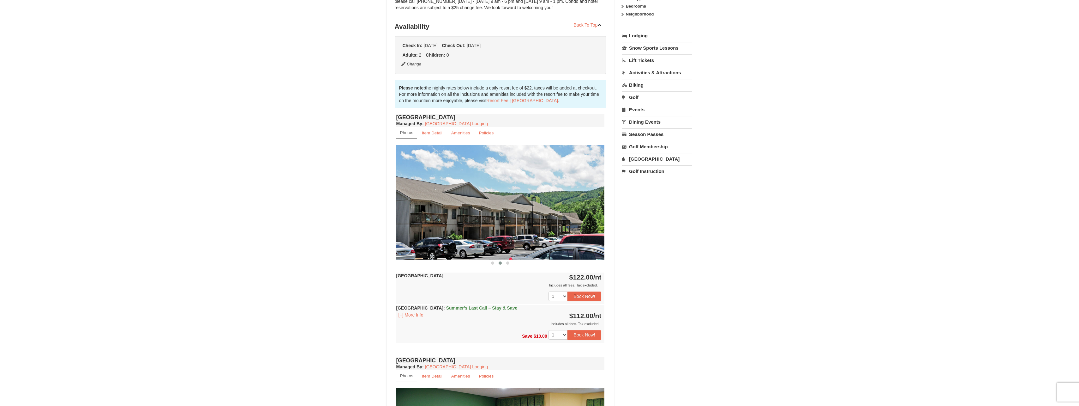
drag, startPoint x: 492, startPoint y: 213, endPoint x: 509, endPoint y: 212, distance: 17.1
click at [490, 213] on img at bounding box center [500, 202] width 208 height 114
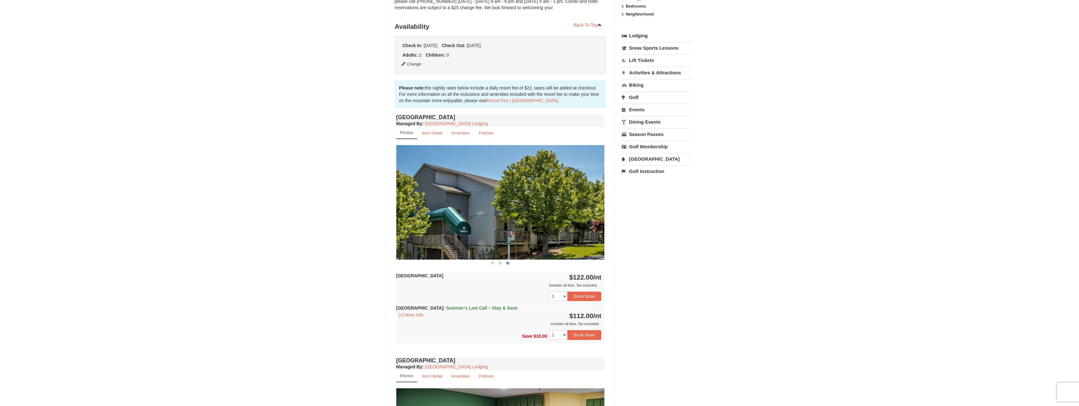
drag, startPoint x: 530, startPoint y: 212, endPoint x: 482, endPoint y: 211, distance: 47.7
click at [484, 211] on img at bounding box center [500, 202] width 208 height 114
